Goal: Task Accomplishment & Management: Manage account settings

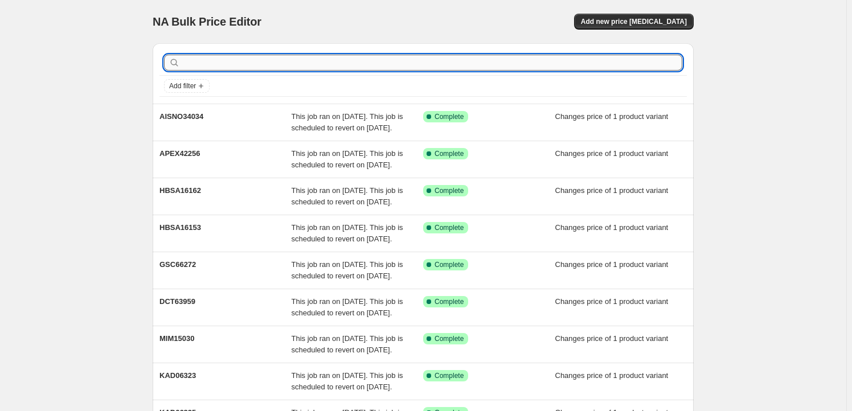
click at [333, 59] on input "text" at bounding box center [432, 63] width 500 height 16
paste input "ORA66257"
type input "ORA66257"
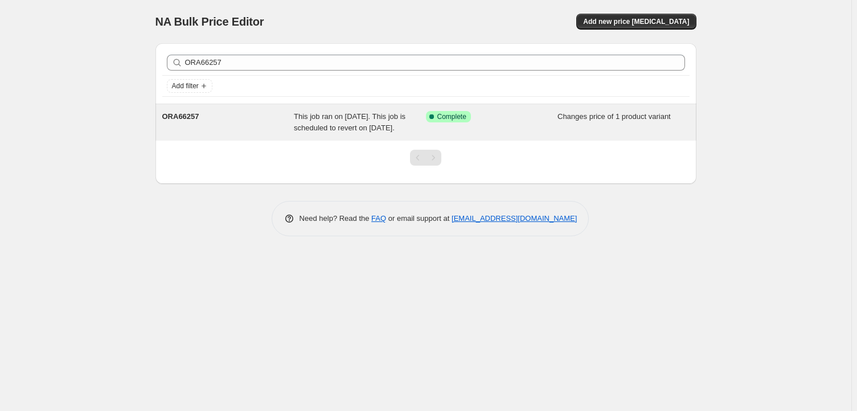
click at [249, 128] on div "ORA66257" at bounding box center [228, 122] width 132 height 23
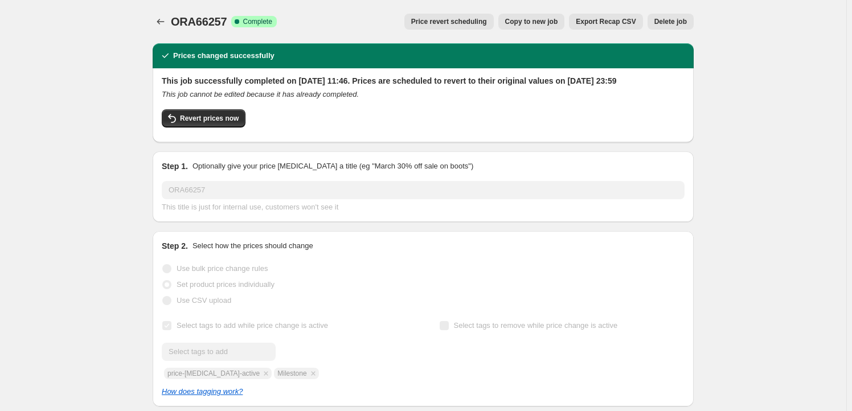
click at [658, 19] on span "Delete job" at bounding box center [671, 21] width 32 height 9
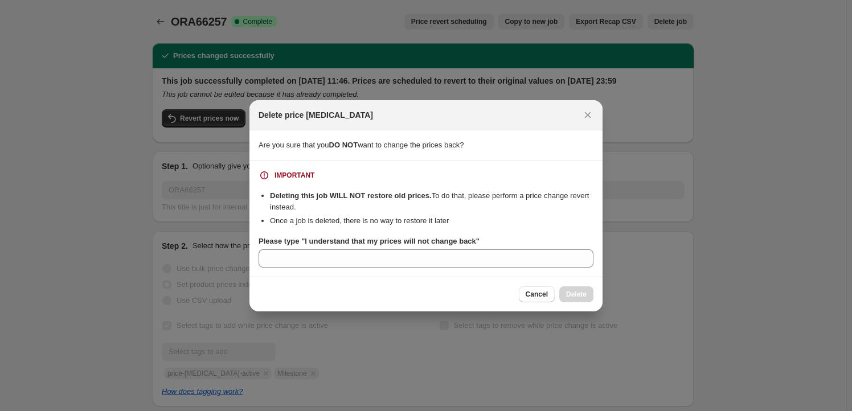
click at [458, 238] on b "Please type "I understand that my prices will not change back"" at bounding box center [369, 241] width 221 height 9
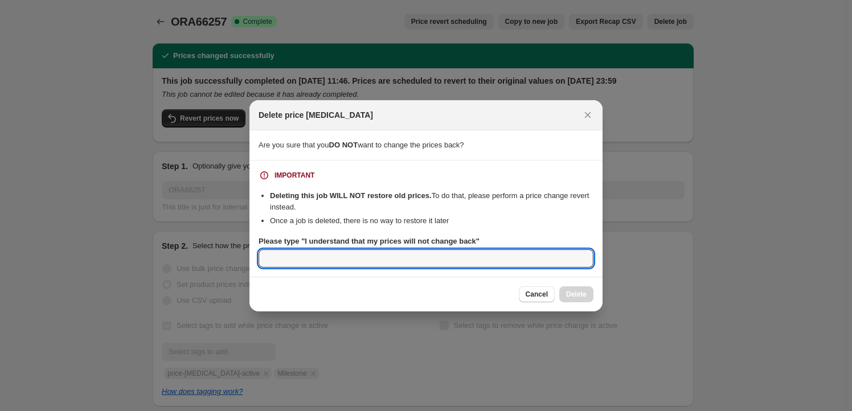
click at [458, 250] on input "Please type "I understand that my prices will not change back"" at bounding box center [426, 259] width 335 height 18
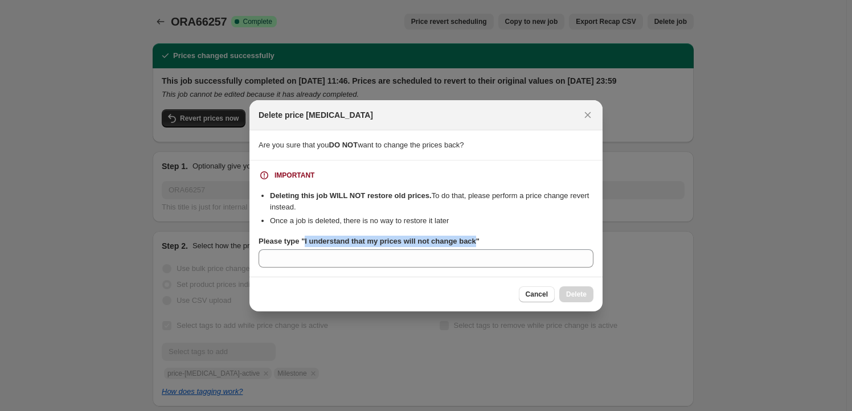
drag, startPoint x: 457, startPoint y: 238, endPoint x: 303, endPoint y: 246, distance: 154.6
click at [303, 246] on label "Please type "I understand that my prices will not change back"" at bounding box center [369, 241] width 221 height 11
click at [303, 250] on input "Please type "I understand that my prices will not change back"" at bounding box center [426, 259] width 335 height 18
copy b "I understand that my prices will not change back"
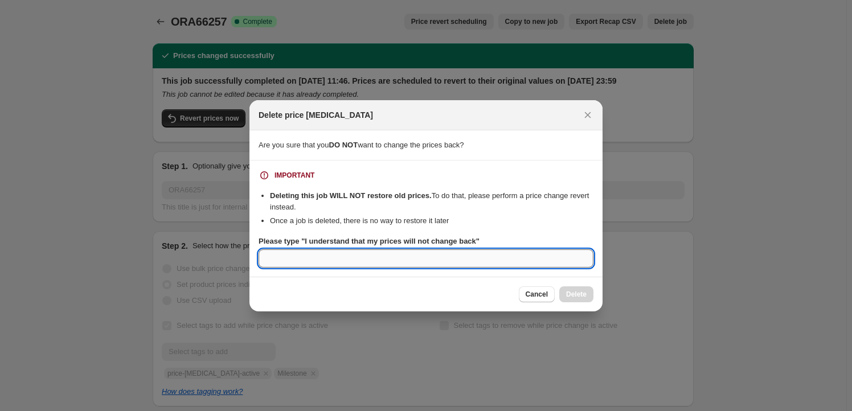
click at [304, 254] on input "Please type "I understand that my prices will not change back"" at bounding box center [426, 259] width 335 height 18
paste input "I understand that my prices will not change back"
type input "I understand that my prices will not change back"
click at [571, 295] on span "Delete" at bounding box center [576, 294] width 21 height 9
